Goal: Navigation & Orientation: Find specific page/section

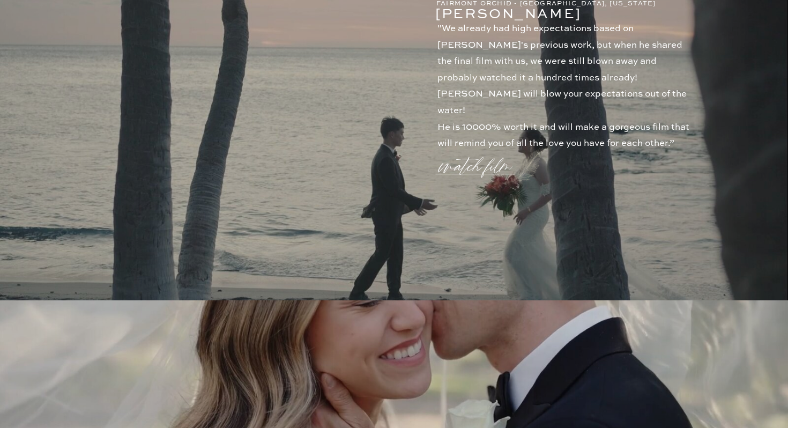
scroll to position [701, 0]
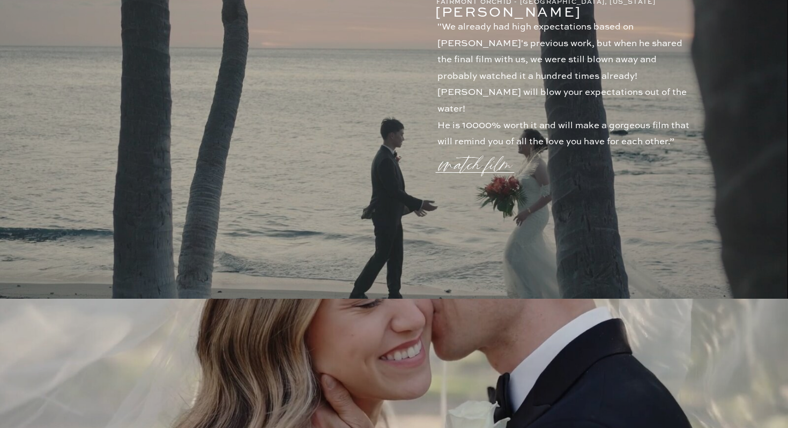
click at [497, 165] on p "watch film" at bounding box center [478, 158] width 77 height 41
click at [650, 70] on icon at bounding box center [651, 78] width 32 height 32
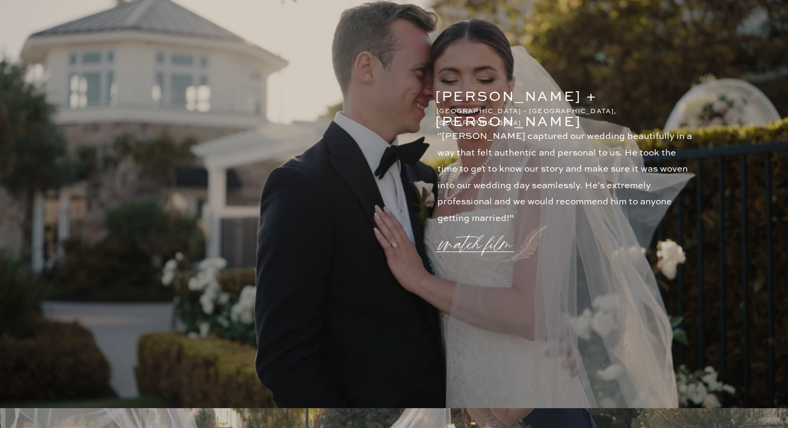
scroll to position [1502, 0]
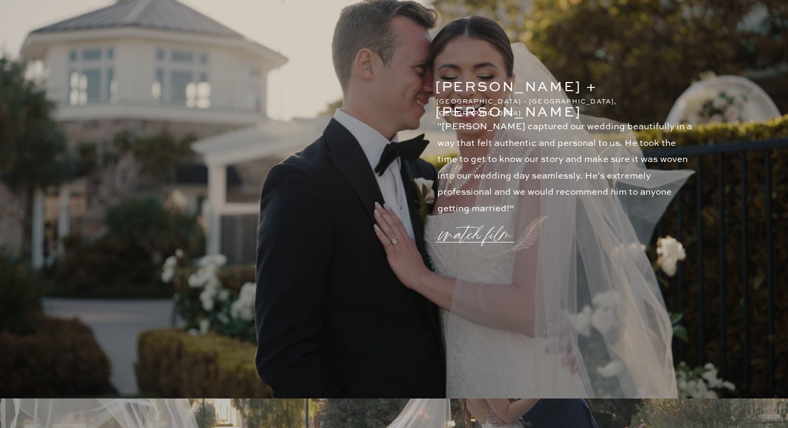
click at [476, 230] on p "watch film" at bounding box center [478, 227] width 77 height 41
click at [659, 73] on icon at bounding box center [651, 78] width 32 height 32
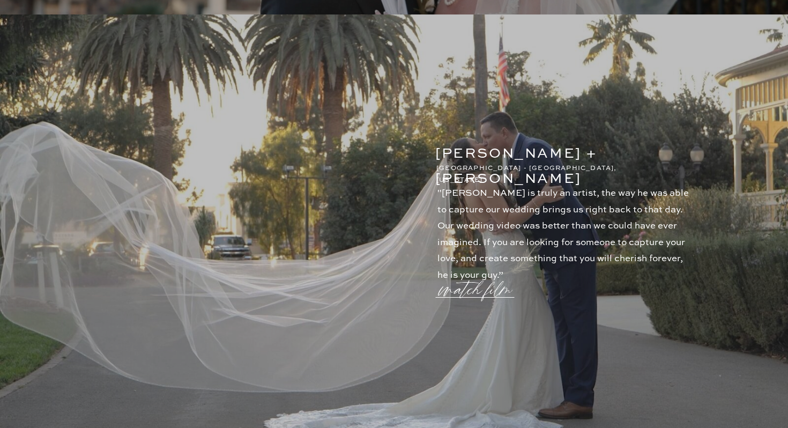
scroll to position [1888, 0]
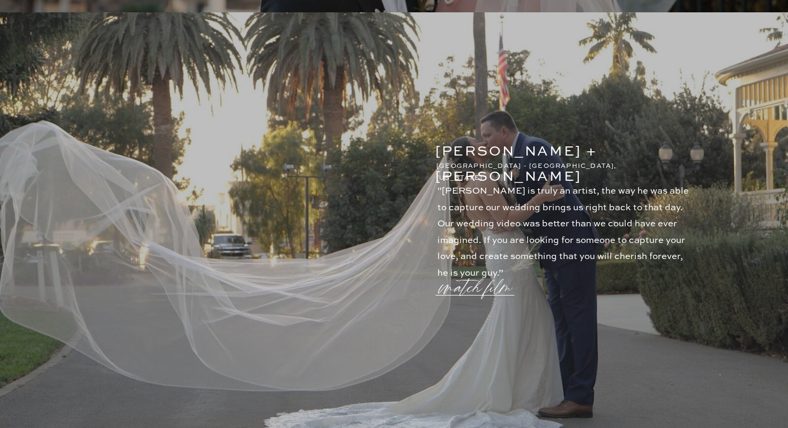
click at [464, 292] on p "watch film" at bounding box center [478, 280] width 77 height 41
click at [652, 73] on icon at bounding box center [651, 78] width 32 height 32
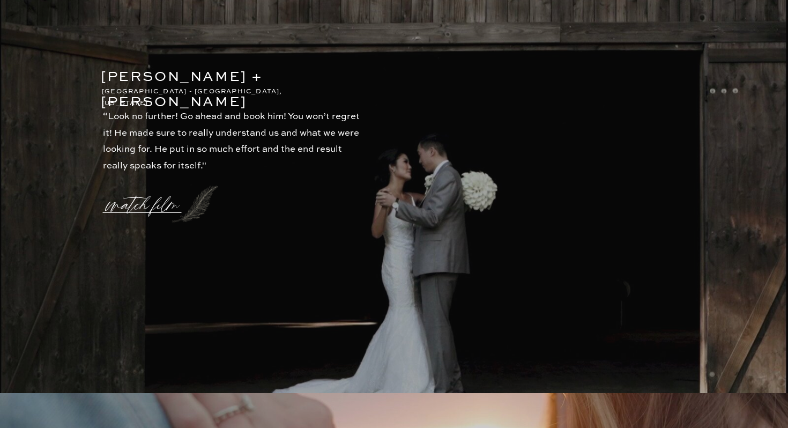
scroll to position [2407, 0]
click at [159, 205] on p "watch film" at bounding box center [145, 198] width 77 height 41
click at [646, 78] on icon at bounding box center [651, 78] width 32 height 32
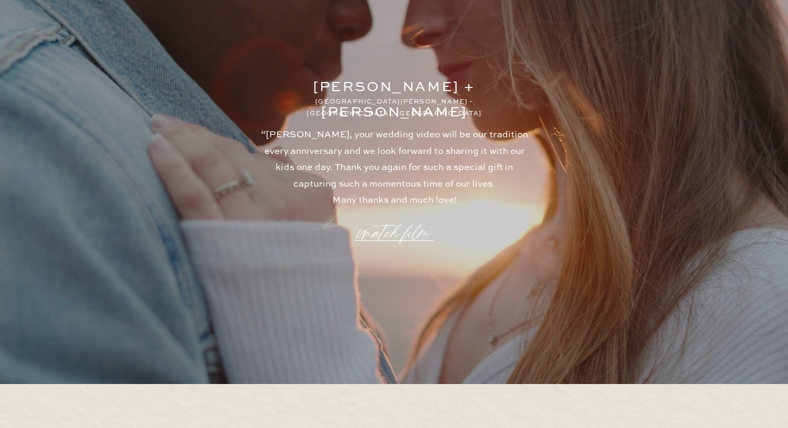
scroll to position [2876, 0]
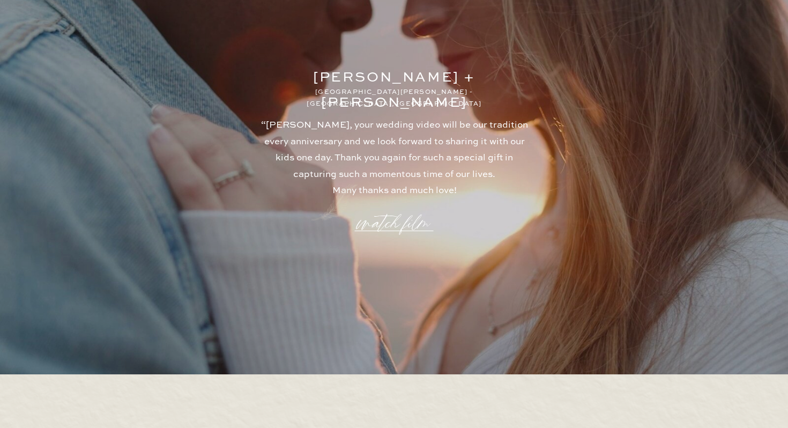
click at [405, 222] on p "watch film" at bounding box center [393, 216] width 77 height 41
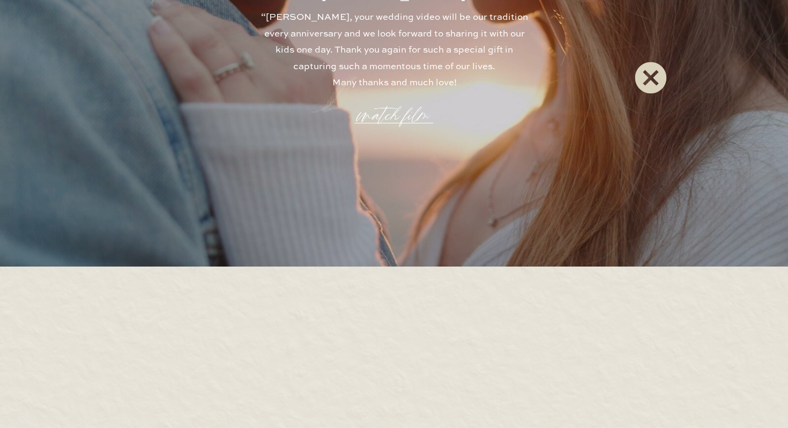
scroll to position [3103, 0]
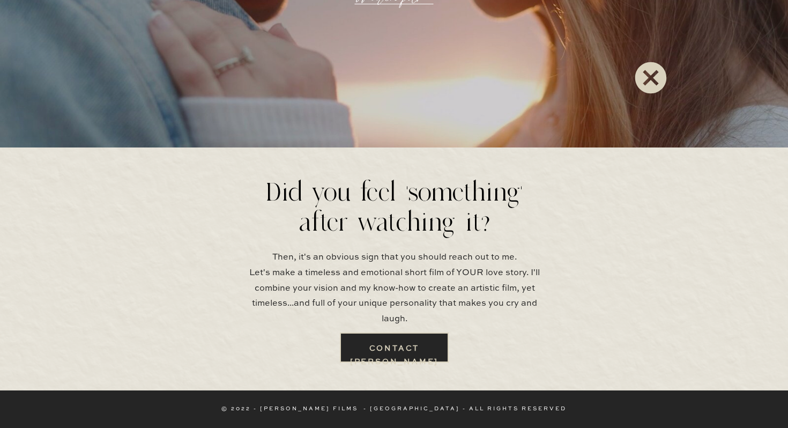
click at [651, 81] on icon at bounding box center [651, 78] width 32 height 32
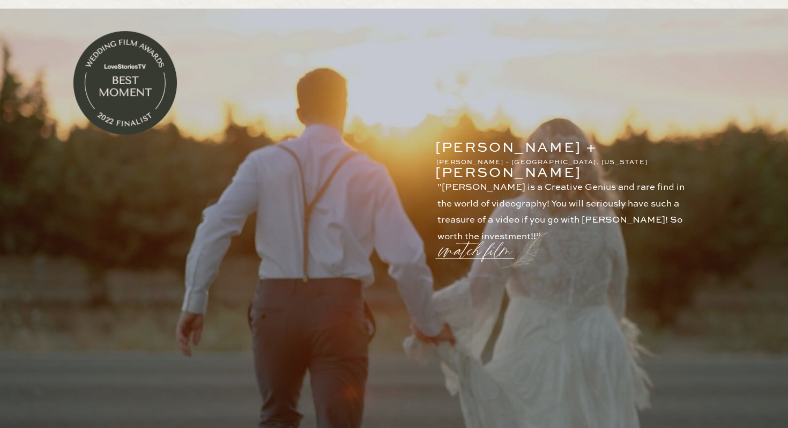
scroll to position [92, 0]
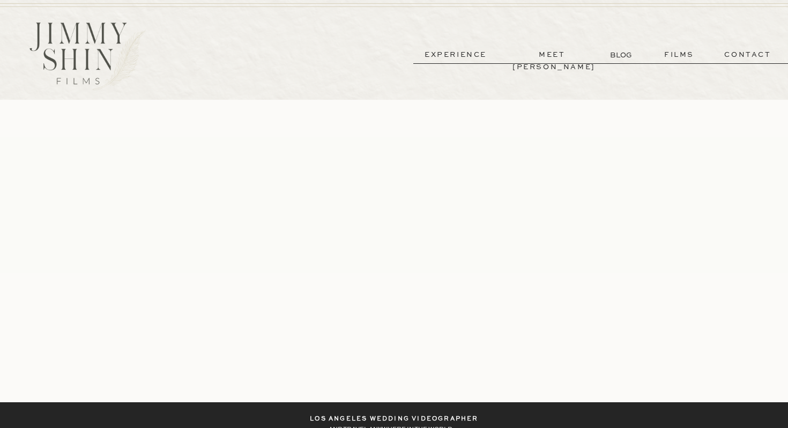
click at [677, 53] on p "films" at bounding box center [679, 55] width 53 height 12
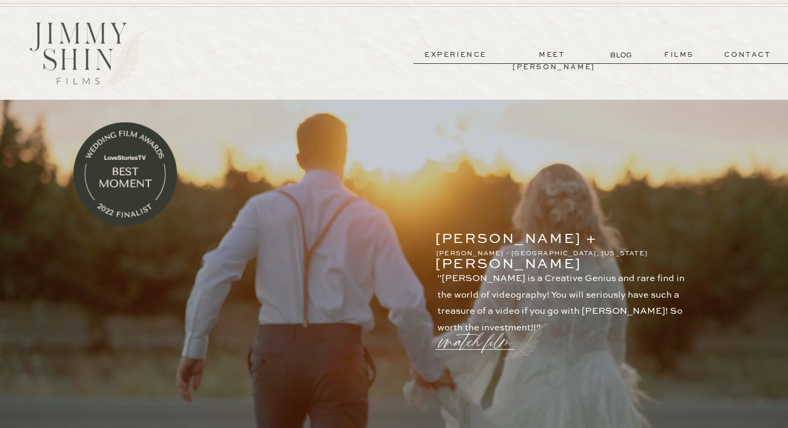
click at [470, 56] on p "experience" at bounding box center [455, 55] width 79 height 12
